Goal: Transaction & Acquisition: Subscribe to service/newsletter

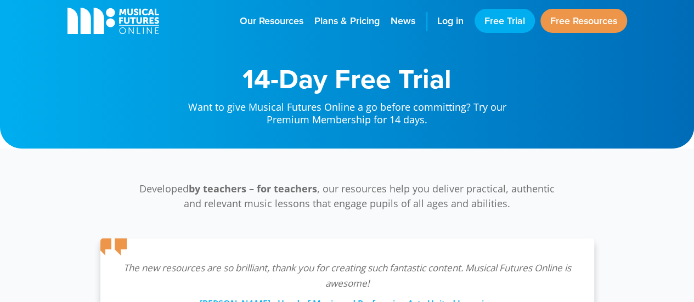
click at [112, 13] on icon "main navigation" at bounding box center [110, 12] width 9 height 9
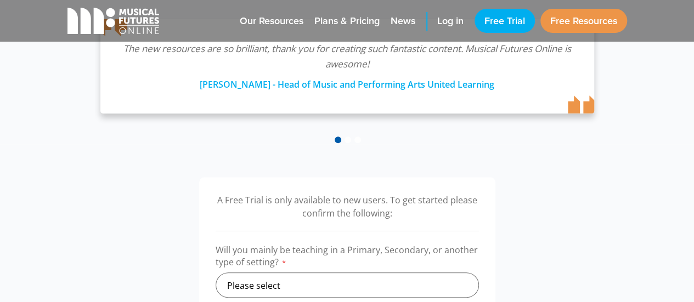
scroll to position [329, 0]
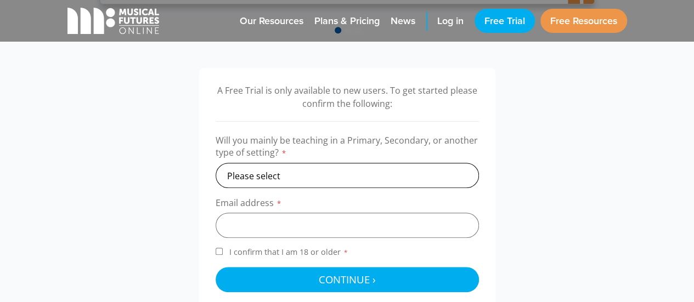
click at [348, 177] on select "Please select Primary Secondary Other" at bounding box center [347, 175] width 263 height 25
select select "primary"
click at [216, 163] on select "Please select Primary Secondary Other" at bounding box center [347, 175] width 263 height 25
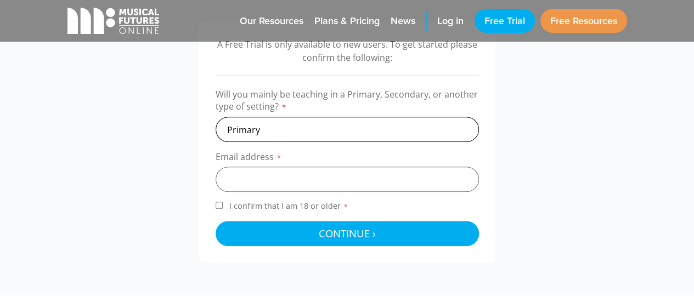
scroll to position [374, 0]
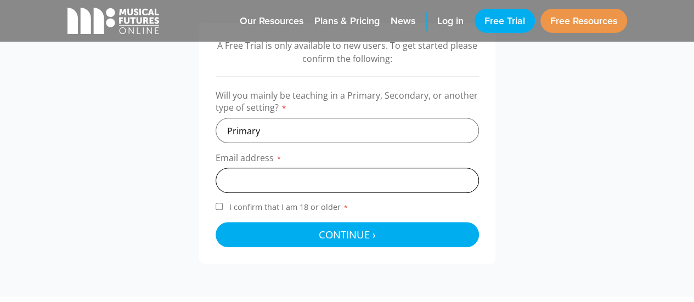
click at [398, 182] on input "email" at bounding box center [347, 180] width 263 height 25
type input "jhogan2@bcps.org"
click at [216, 206] on input "I confirm that I am 18 or older *" at bounding box center [219, 206] width 7 height 7
checkbox input "true"
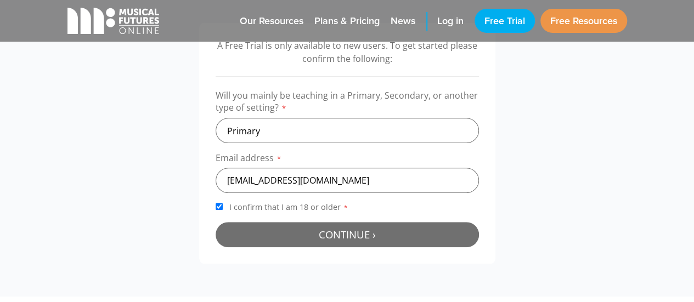
click at [347, 242] on button "Continue › Checking your details..." at bounding box center [347, 234] width 263 height 25
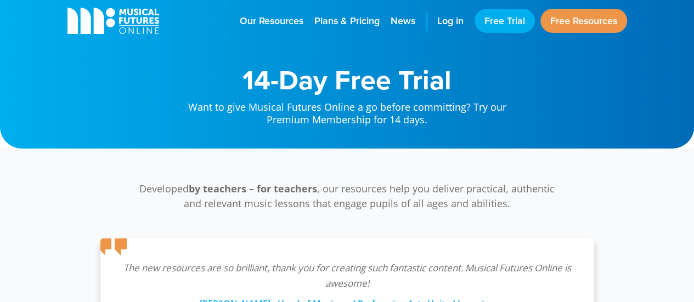
scroll to position [352, 0]
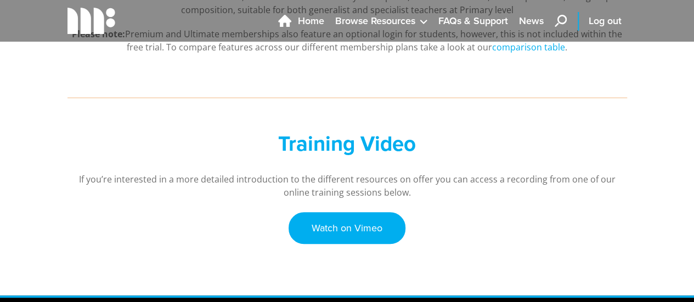
scroll to position [338, 0]
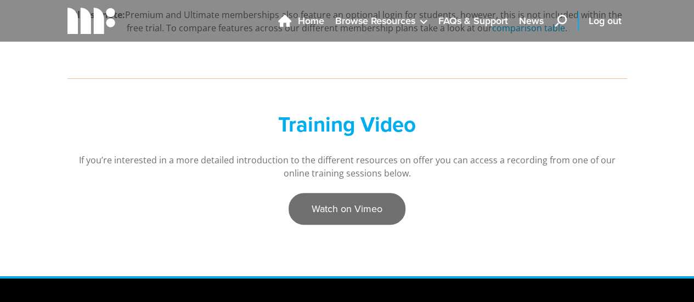
click at [380, 206] on link "Watch on Vimeo" at bounding box center [347, 209] width 117 height 32
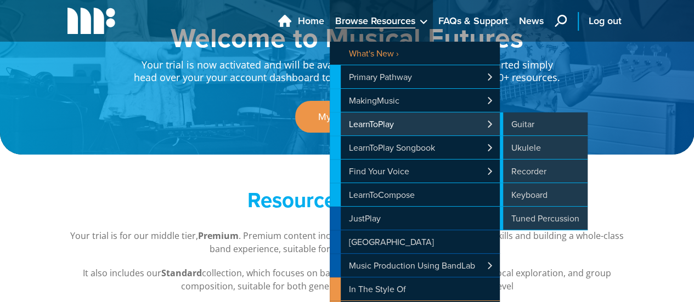
scroll to position [44, 0]
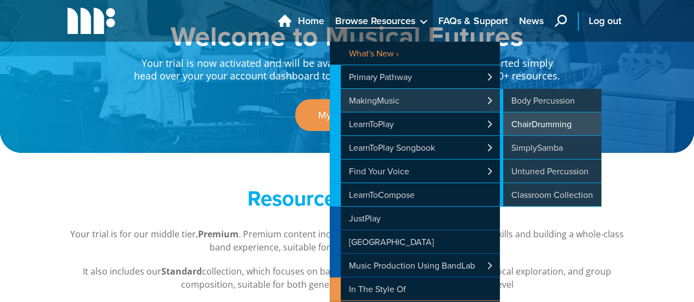
click at [525, 120] on link "ChairDrumming" at bounding box center [551, 123] width 102 height 23
